Goal: Book appointment/travel/reservation

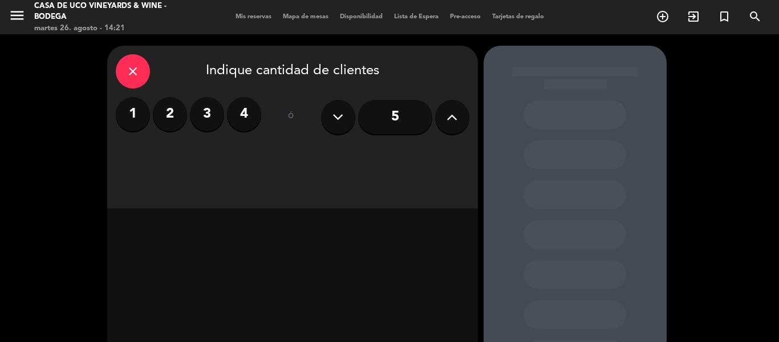
click at [171, 115] on label "2" at bounding box center [170, 114] width 34 height 34
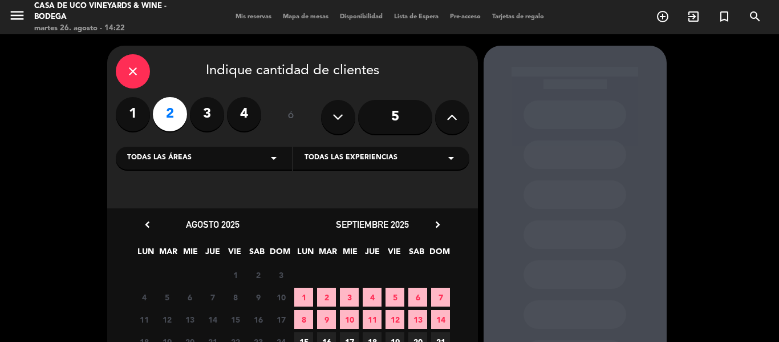
click at [189, 158] on span "Todas las áreas" at bounding box center [159, 157] width 64 height 11
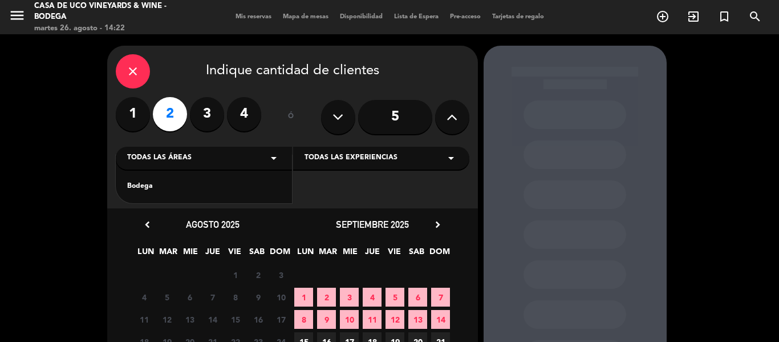
click at [168, 195] on div "Bodega" at bounding box center [204, 179] width 176 height 48
click at [153, 187] on div "Bodega" at bounding box center [203, 186] width 153 height 11
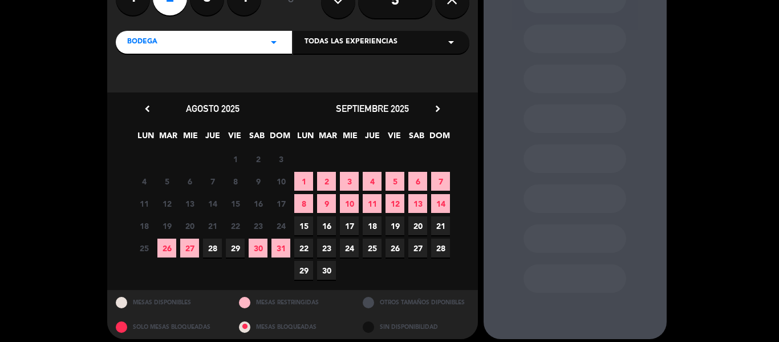
scroll to position [124, 0]
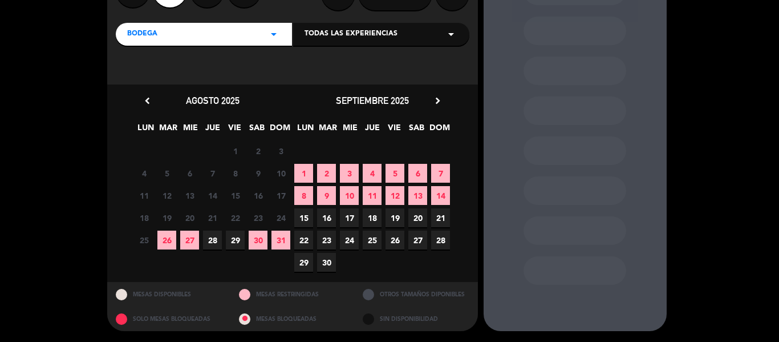
click at [166, 241] on span "26" at bounding box center [166, 239] width 19 height 19
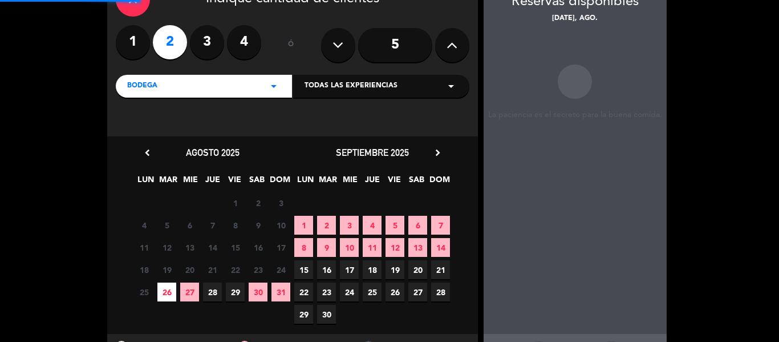
scroll to position [46, 0]
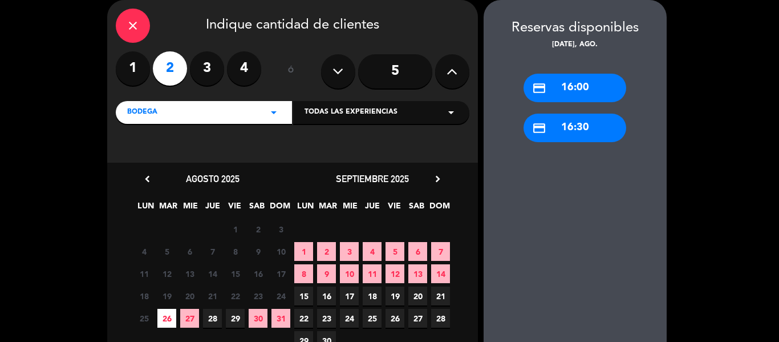
click at [388, 105] on div "Todas las experiencias arrow_drop_down" at bounding box center [381, 112] width 176 height 23
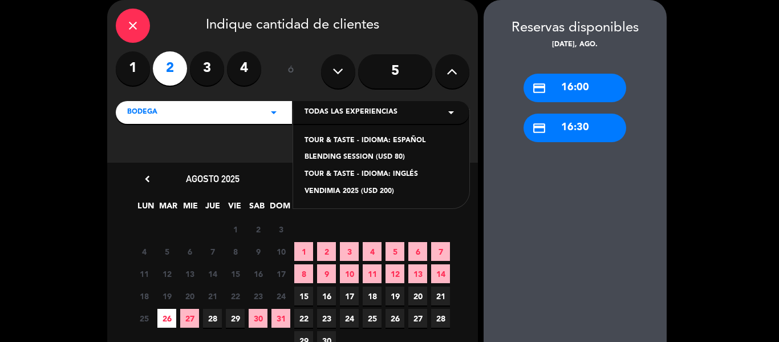
click at [365, 138] on div "TOUR & TASTE - IDIOMA: ESPAÑOL" at bounding box center [381, 140] width 153 height 11
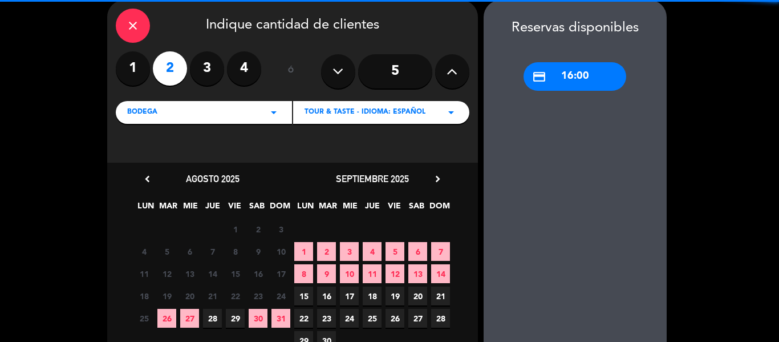
click at [566, 73] on div "credit_card 16:00" at bounding box center [574, 76] width 103 height 29
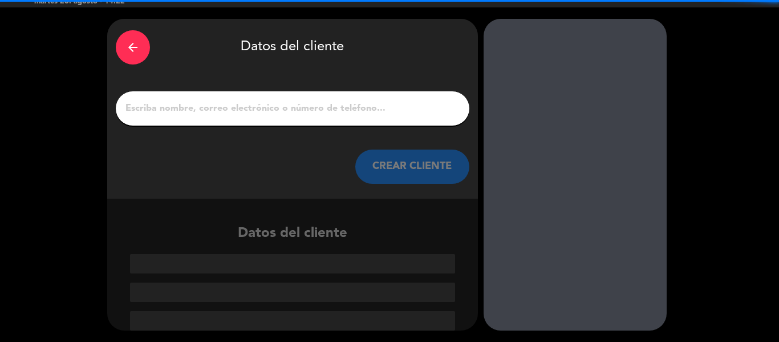
scroll to position [27, 0]
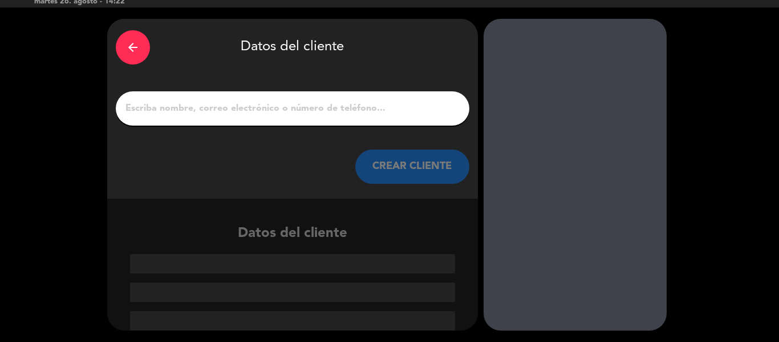
click at [257, 116] on input "1" at bounding box center [292, 108] width 336 height 16
paste input "EH #9 [PERSON_NAME] e [PERSON_NAME]"
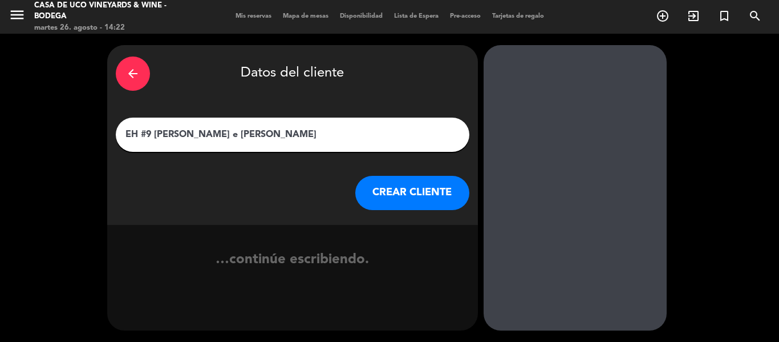
scroll to position [1, 0]
type input "EH #9 [PERSON_NAME] e [PERSON_NAME]"
click at [379, 186] on button "CREAR CLIENTE" at bounding box center [412, 193] width 114 height 34
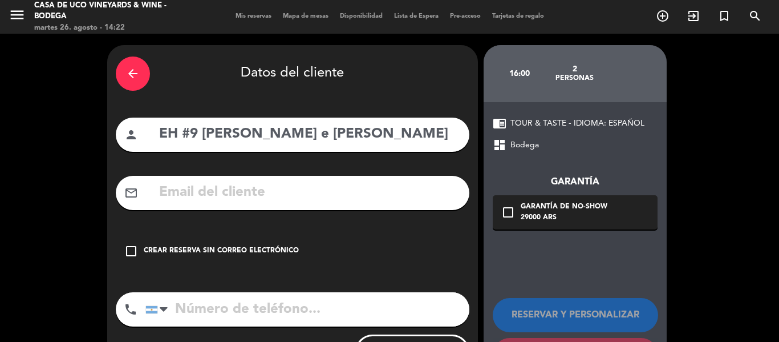
click at [246, 258] on div "check_box_outline_blank Crear reserva sin correo electrónico" at bounding box center [293, 251] width 354 height 34
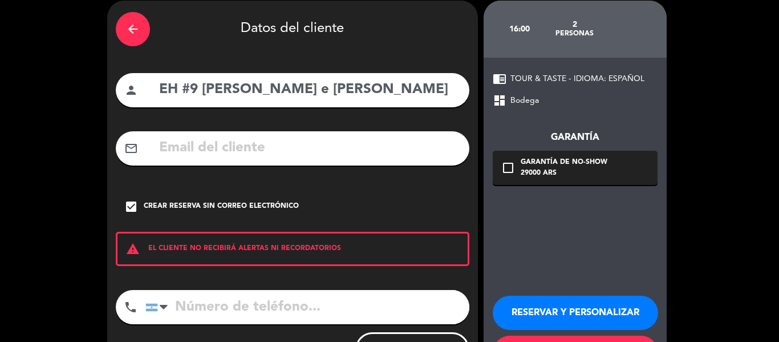
scroll to position [98, 0]
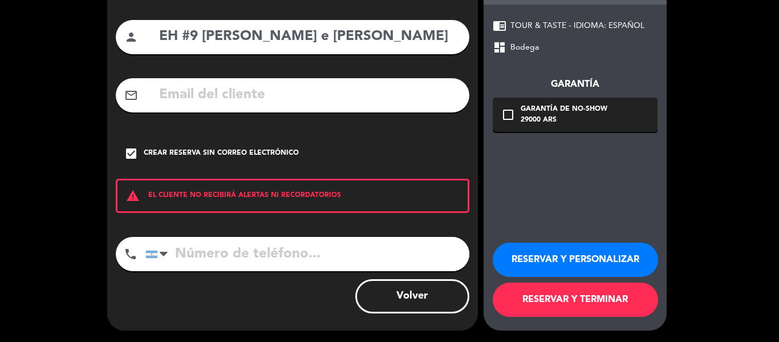
drag, startPoint x: 542, startPoint y: 309, endPoint x: 546, endPoint y: 299, distance: 10.7
click at [544, 301] on button "RESERVAR Y TERMINAR" at bounding box center [575, 299] width 165 height 34
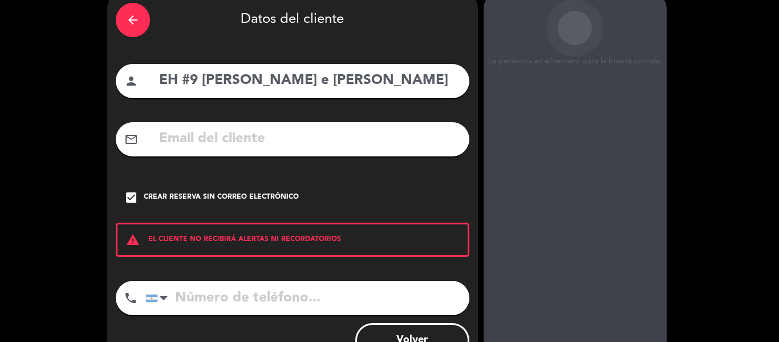
scroll to position [0, 0]
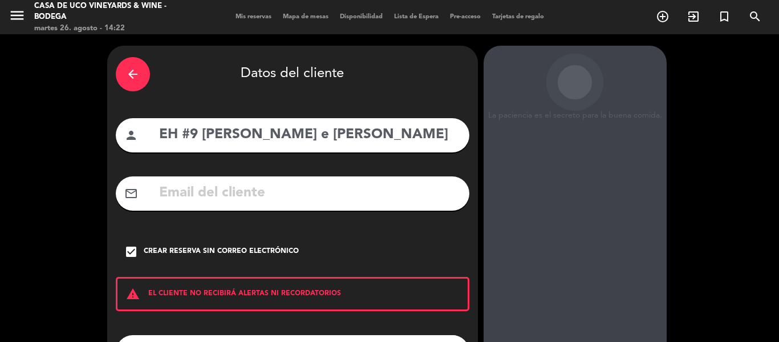
drag, startPoint x: 30, startPoint y: 226, endPoint x: 0, endPoint y: 314, distance: 92.3
click at [0, 314] on div "arrow_back Datos del cliente person EH #9 [PERSON_NAME] e [PERSON_NAME] mail_ou…" at bounding box center [389, 236] width 779 height 405
